Goal: Information Seeking & Learning: Learn about a topic

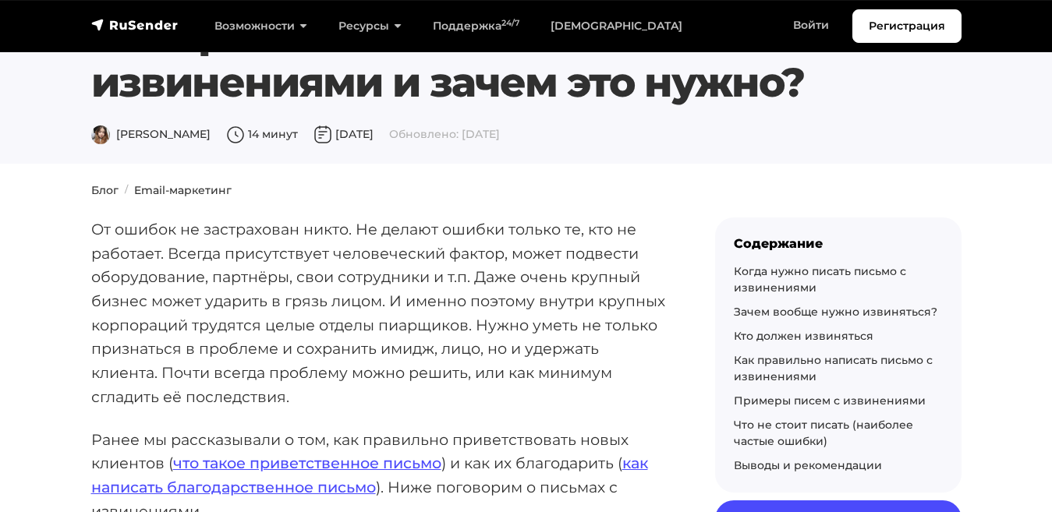
scroll to position [55, 0]
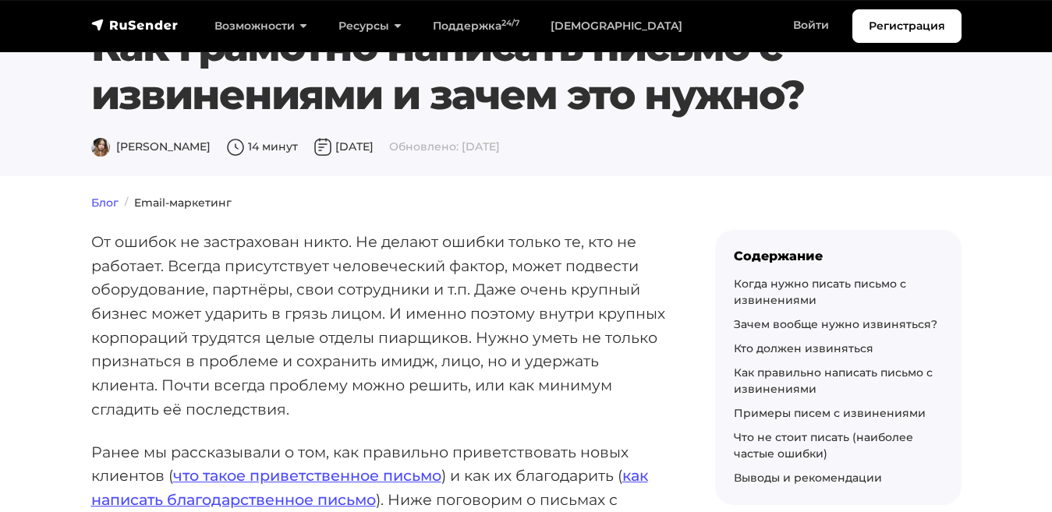
click at [100, 197] on link "Блог" at bounding box center [104, 203] width 27 height 14
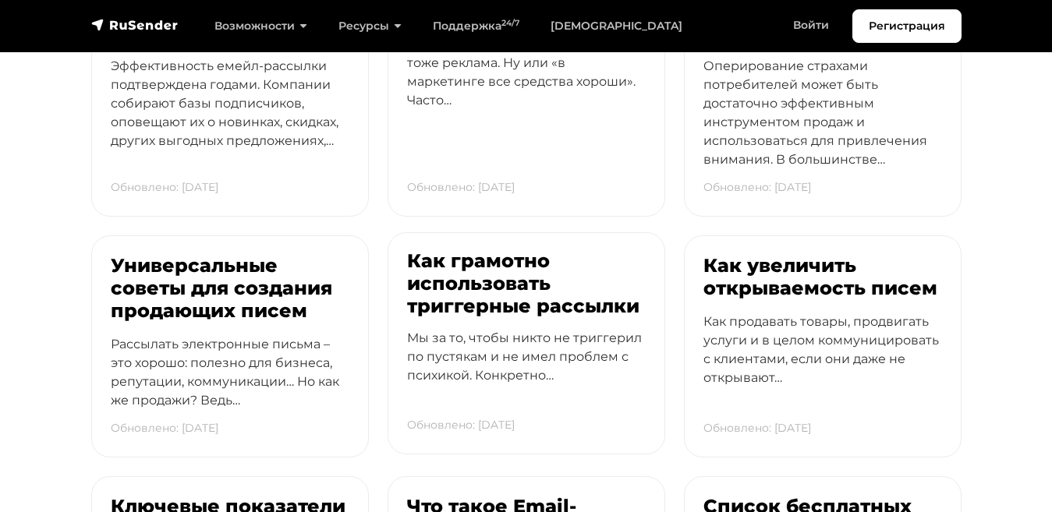
scroll to position [3641, 0]
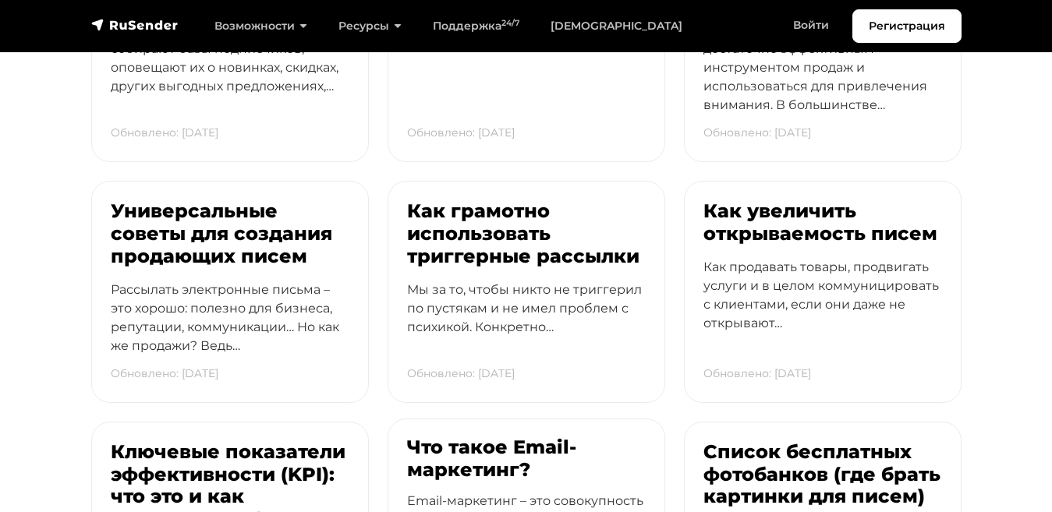
click at [438, 437] on h3 "Что такое Email-маркетинг?" at bounding box center [526, 459] width 239 height 45
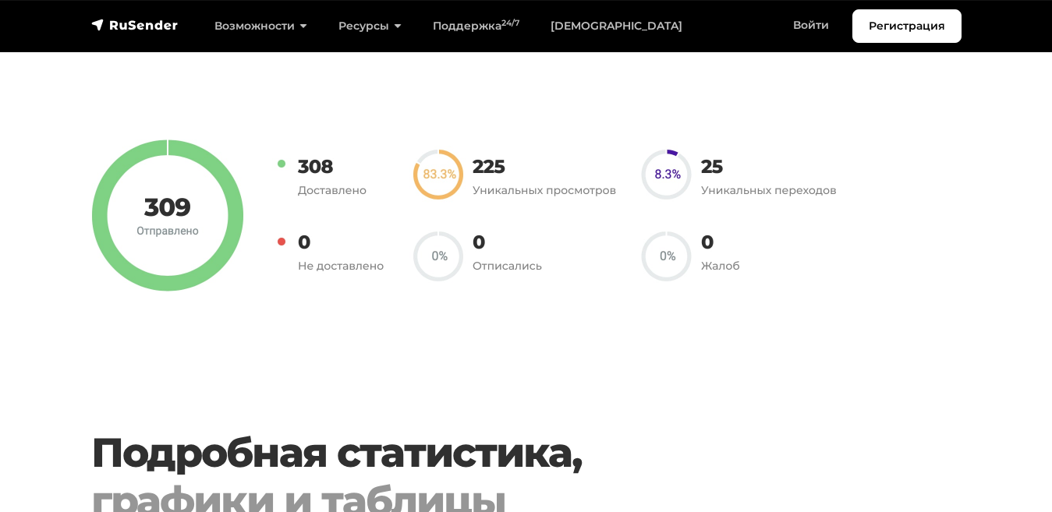
scroll to position [1226, 0]
